Goal: Information Seeking & Learning: Learn about a topic

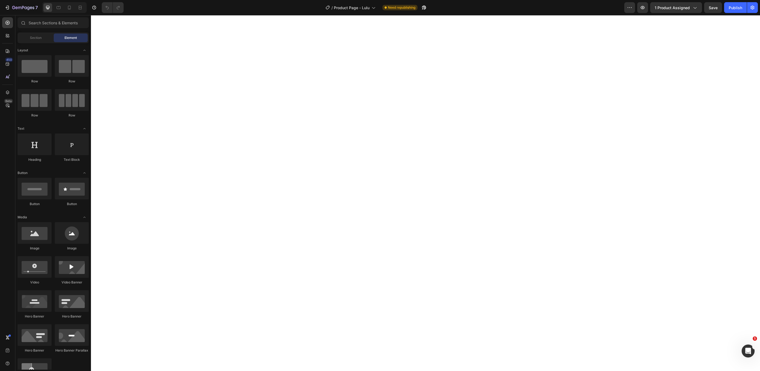
select select "577843946471752216"
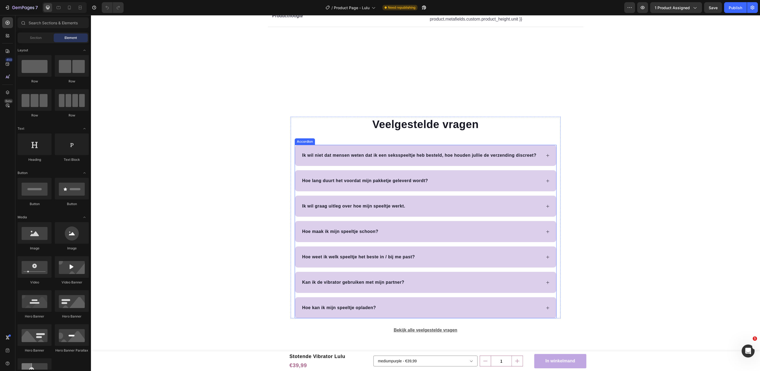
scroll to position [1718, 0]
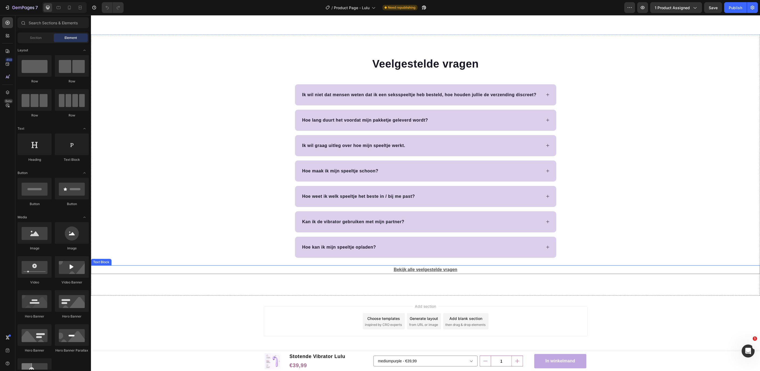
click at [419, 267] on u "Bekijk alle veelgestelde vragen" at bounding box center [426, 269] width 64 height 5
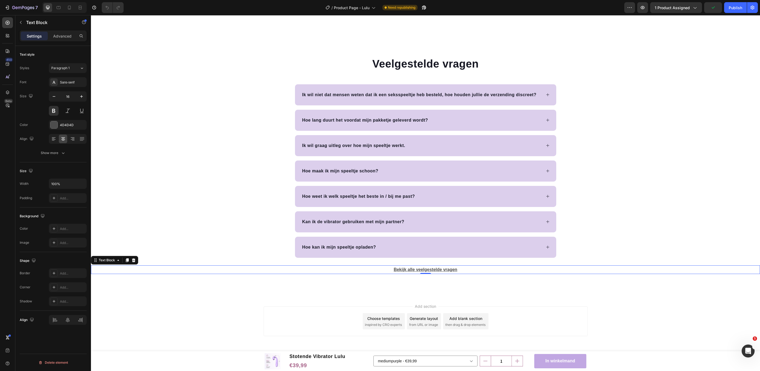
click at [188, 268] on p "Bekijk alle veelgestelde vragen" at bounding box center [426, 270] width 668 height 8
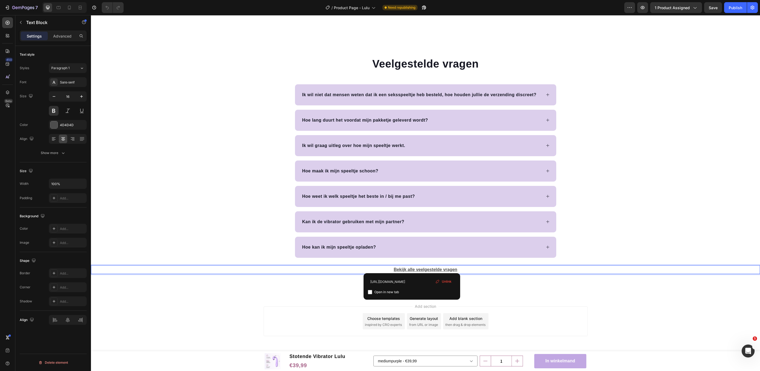
click at [412, 267] on u "Bekijk alle veelgestelde vragen" at bounding box center [426, 269] width 64 height 5
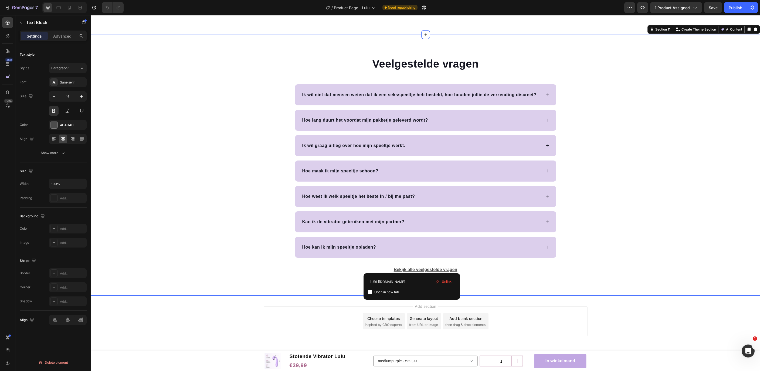
click at [695, 192] on div "Veelgestelde vragen Heading Ik wil niet dat mensen weten dat ik een seksspeeltj…" at bounding box center [425, 165] width 669 height 218
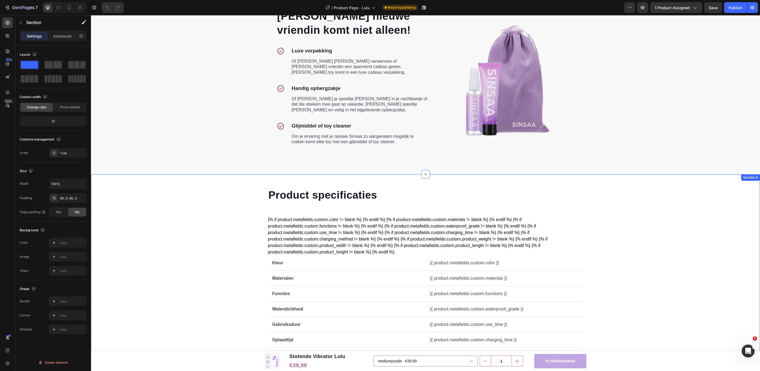
scroll to position [1204, 0]
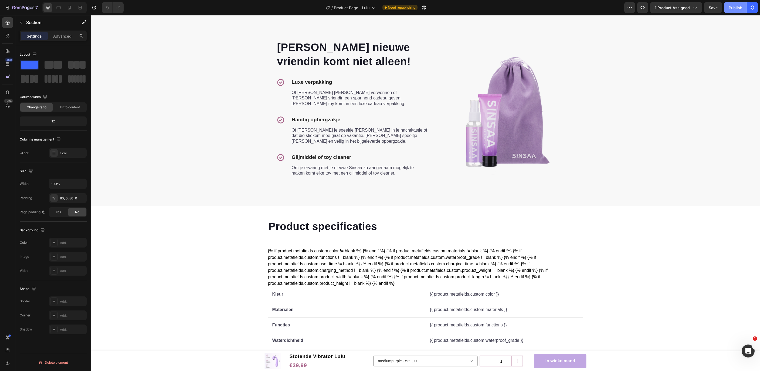
click at [735, 10] on div "Publish" at bounding box center [736, 8] width 14 height 6
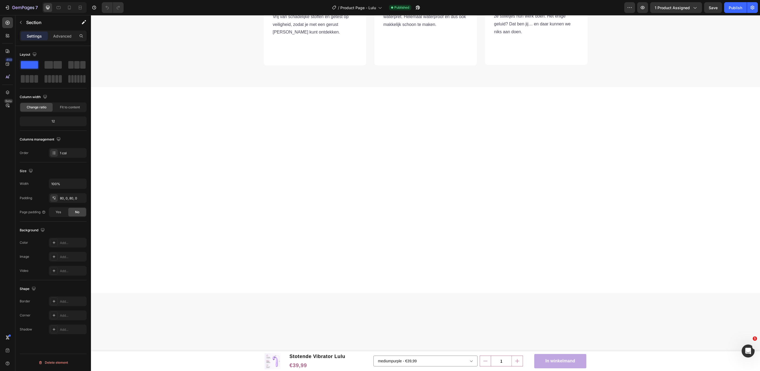
scroll to position [0, 0]
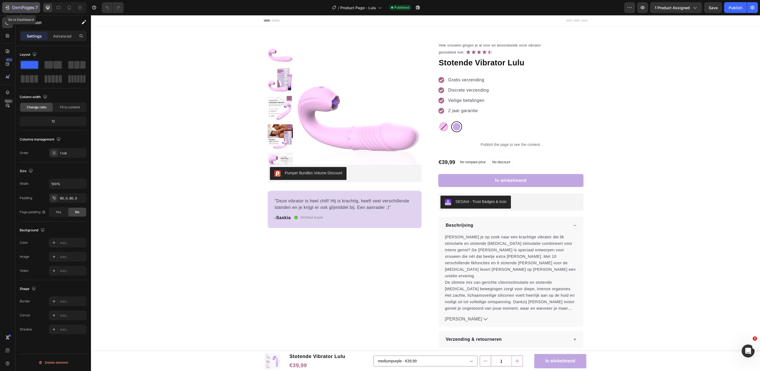
click at [7, 10] on icon "button" at bounding box center [7, 7] width 5 height 5
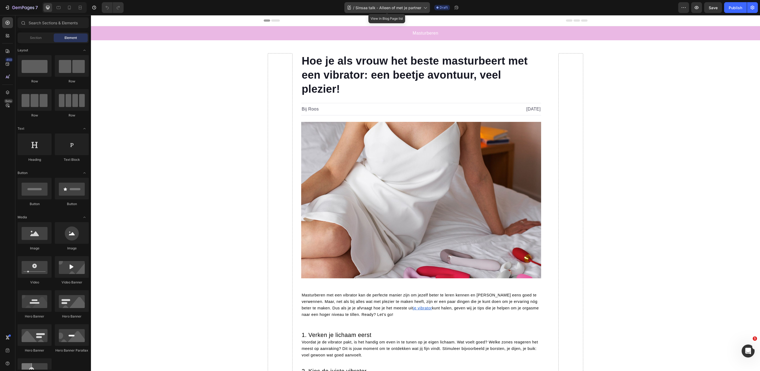
click at [390, 9] on span "Sinsaa talk - Alleen of met je partner" at bounding box center [389, 8] width 66 height 6
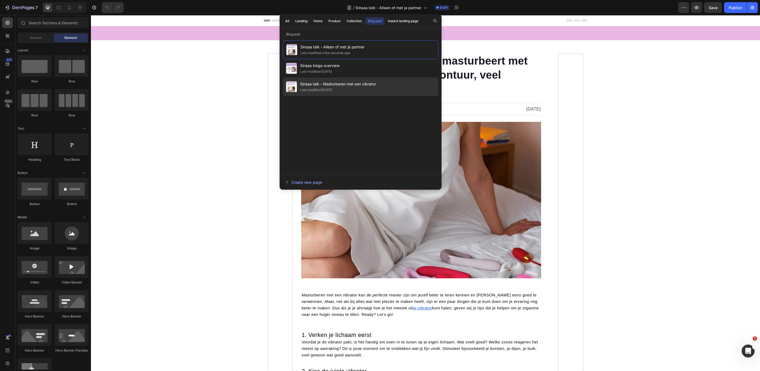
click at [332, 89] on div "Last modified 14 days ago" at bounding box center [316, 89] width 32 height 5
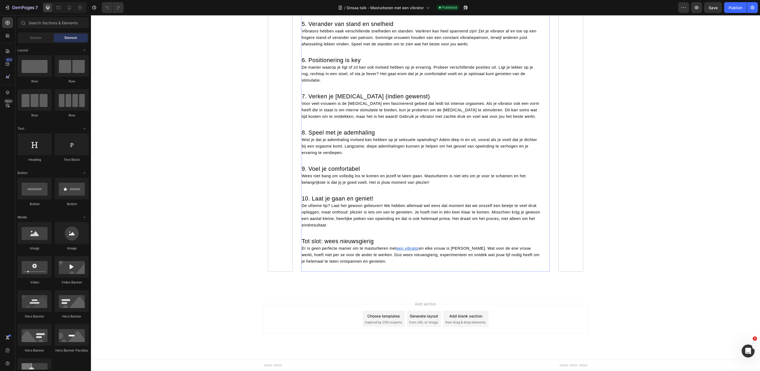
scroll to position [458, 0]
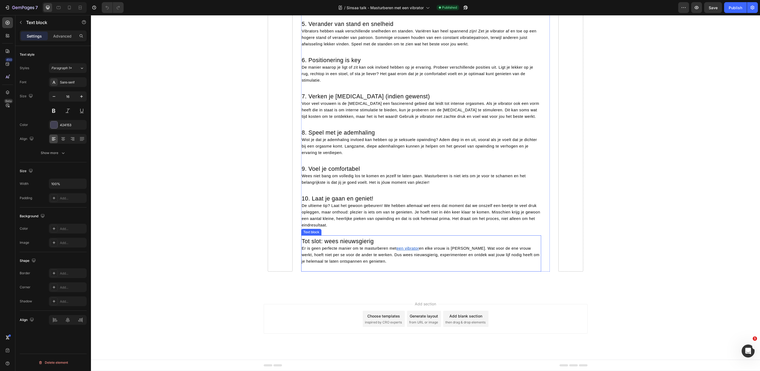
click at [408, 250] on u "een vibrator" at bounding box center [408, 248] width 22 height 4
click at [408, 249] on u "een vibrator" at bounding box center [408, 248] width 22 height 4
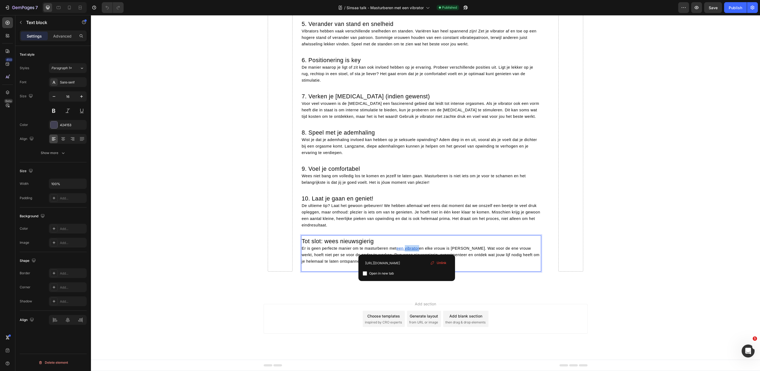
click at [408, 249] on u "een vibrator" at bounding box center [408, 248] width 22 height 4
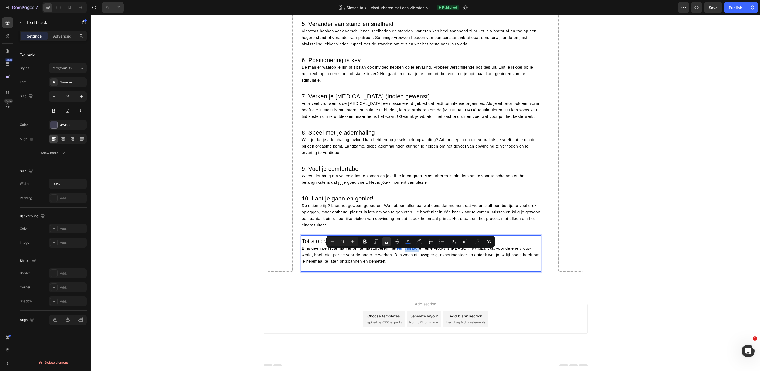
click at [407, 250] on link "een vibrator" at bounding box center [408, 248] width 22 height 5
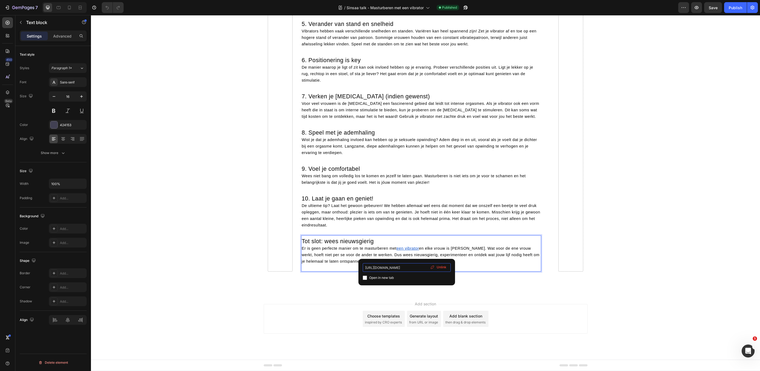
scroll to position [453, 0]
click at [397, 269] on input "https://www.sinsaatoys.nl/collections/producten" at bounding box center [407, 267] width 88 height 9
click at [395, 268] on input "https://www.sinsaatoys.nl/collections/producten" at bounding box center [407, 266] width 88 height 9
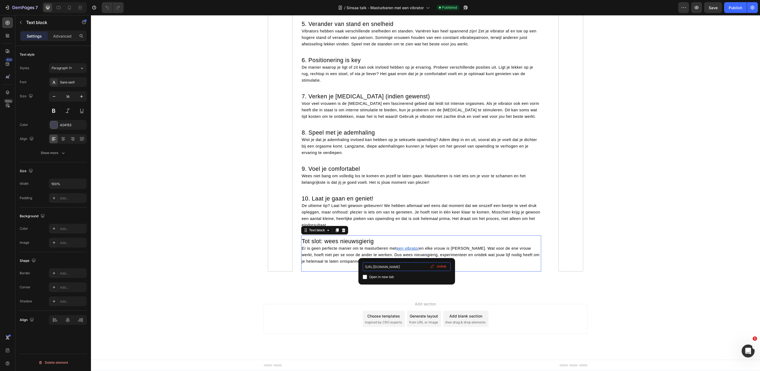
click at [418, 268] on input "https://www.sinsaatoys.nl/collections/producten" at bounding box center [407, 266] width 88 height 9
drag, startPoint x: 418, startPoint y: 268, endPoint x: 445, endPoint y: 267, distance: 26.7
click at [445, 267] on input "https://www.sinsaatoys.nl/collections/producten" at bounding box center [407, 266] width 88 height 9
click at [562, 287] on div "Hoe je als vrouw het beste masturbeert met een vibrator: een beetje avontuur, v…" at bounding box center [425, 17] width 669 height 552
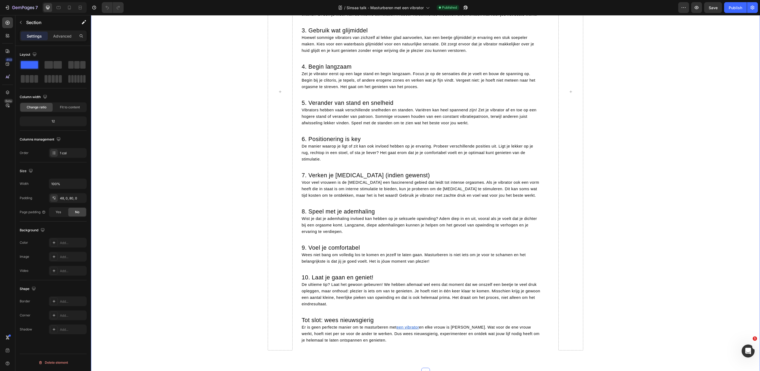
scroll to position [219, 0]
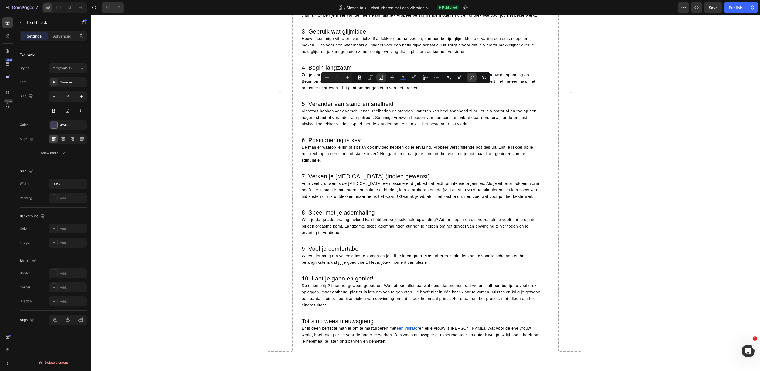
click at [471, 78] on icon "Editor contextual toolbar" at bounding box center [471, 77] width 5 height 5
click at [413, 102] on input "https://www.sinsaatoys.nl/collections/producten" at bounding box center [406, 101] width 88 height 9
drag, startPoint x: 383, startPoint y: 101, endPoint x: 494, endPoint y: 100, distance: 111.0
click at [450, 100] on input "https://www.sinsaatoys.nl/collections/producten" at bounding box center [406, 101] width 88 height 9
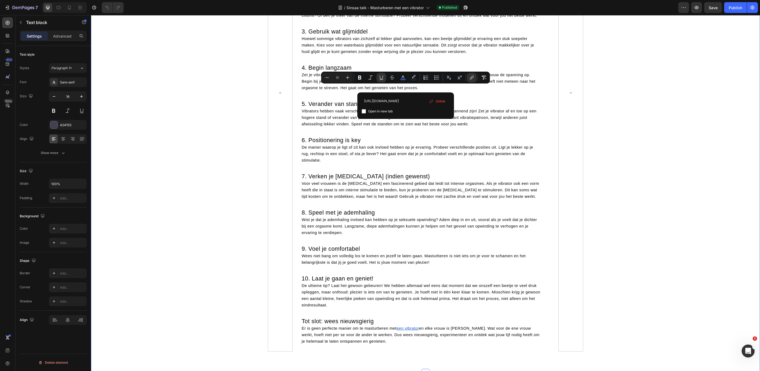
drag, startPoint x: 620, startPoint y: 194, endPoint x: 620, endPoint y: 189, distance: 5.1
click at [620, 194] on div "Hoe je als vrouw het beste masturbeert met een vibrator: een beetje avontuur, v…" at bounding box center [425, 92] width 669 height 517
